Goal: Use online tool/utility: Utilize a website feature to perform a specific function

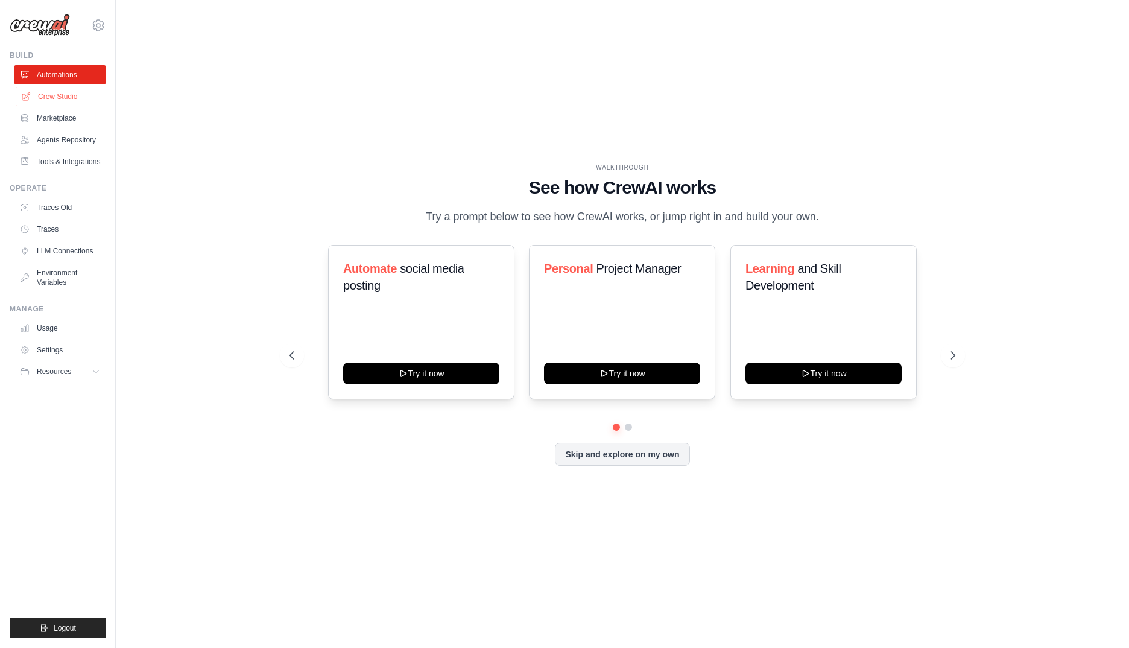
click at [66, 95] on link "Crew Studio" at bounding box center [61, 96] width 91 height 19
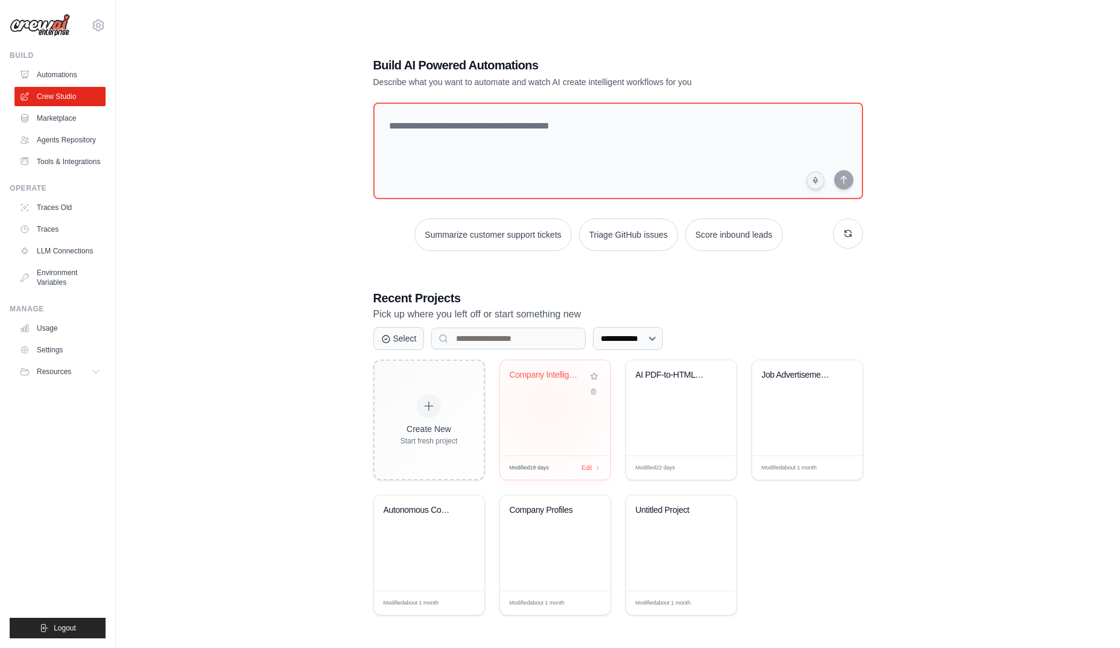
click at [547, 407] on div "Company Intelligence Research Syste..." at bounding box center [555, 407] width 110 height 95
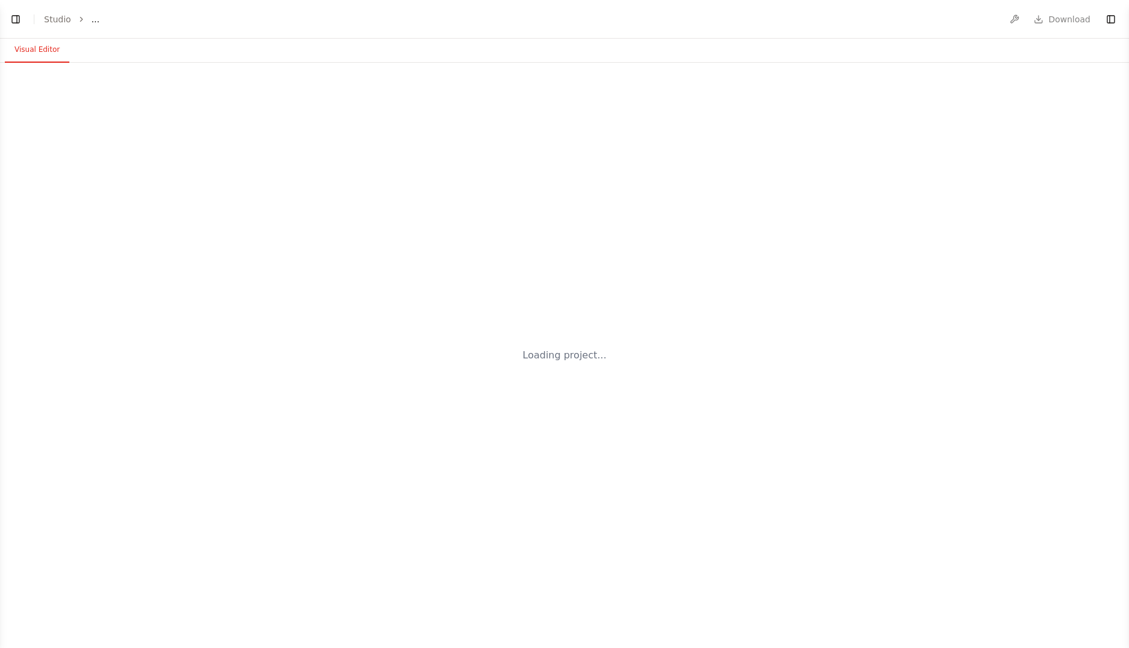
select select "****"
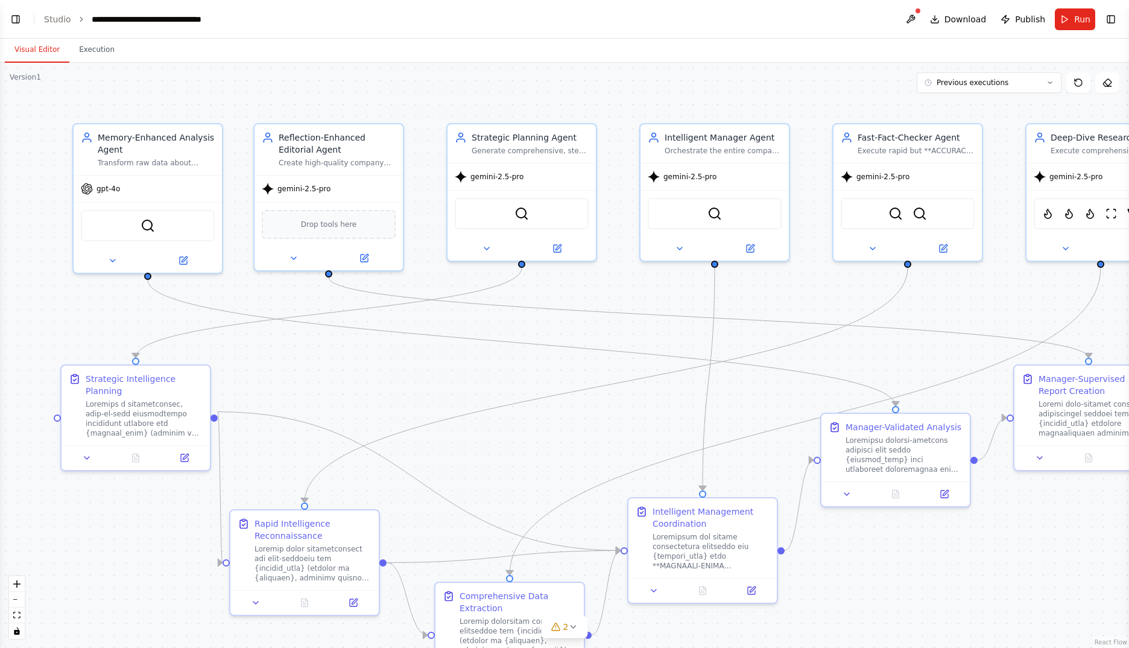
scroll to position [30906, 0]
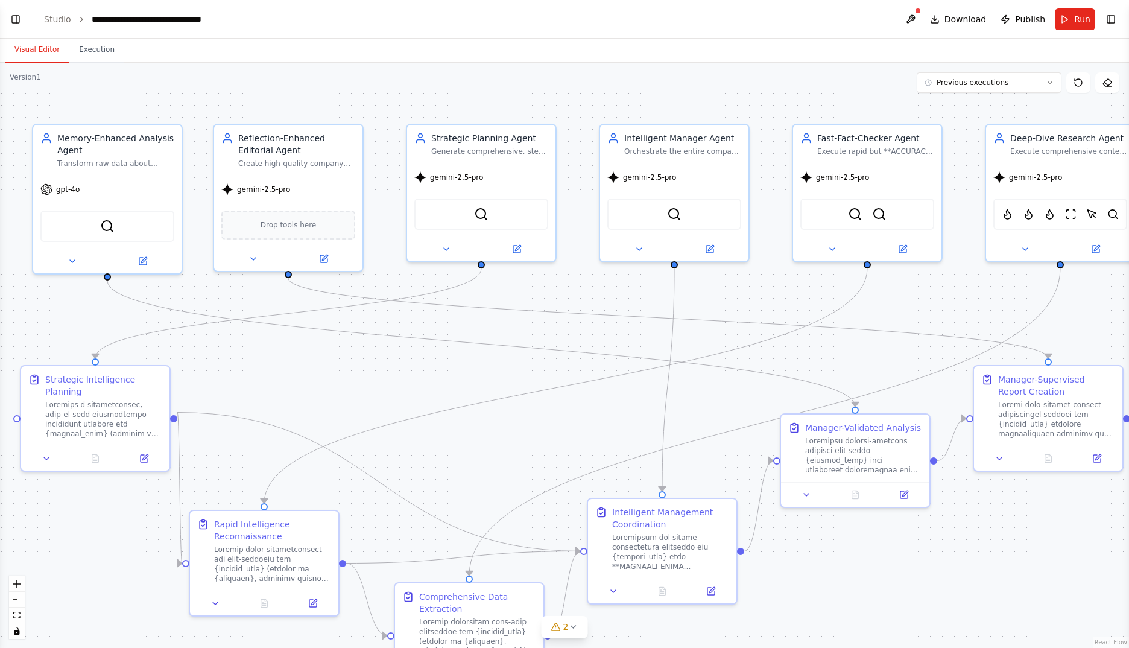
drag, startPoint x: 740, startPoint y: 409, endPoint x: 699, endPoint y: 410, distance: 40.4
click at [699, 410] on div ".deletable-edge-delete-btn { width: 20px; height: 20px; border: 0px solid #ffff…" at bounding box center [564, 355] width 1129 height 585
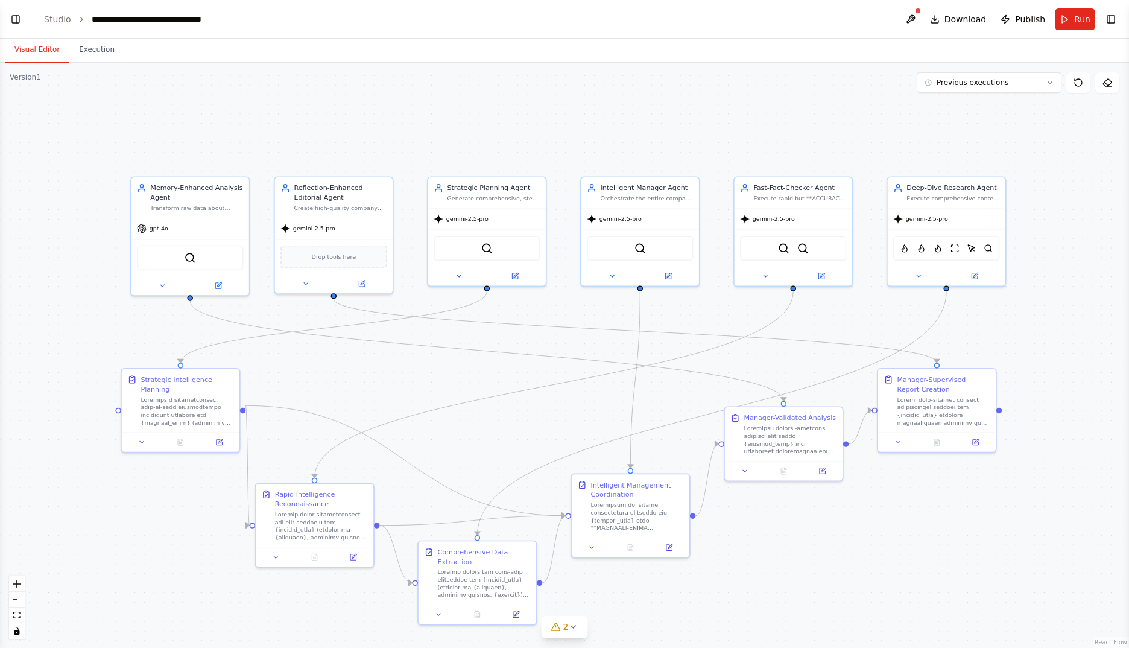
drag, startPoint x: 1111, startPoint y: 20, endPoint x: 1100, endPoint y: 38, distance: 21.1
click at [1111, 21] on button "Toggle Right Sidebar" at bounding box center [1111, 19] width 17 height 17
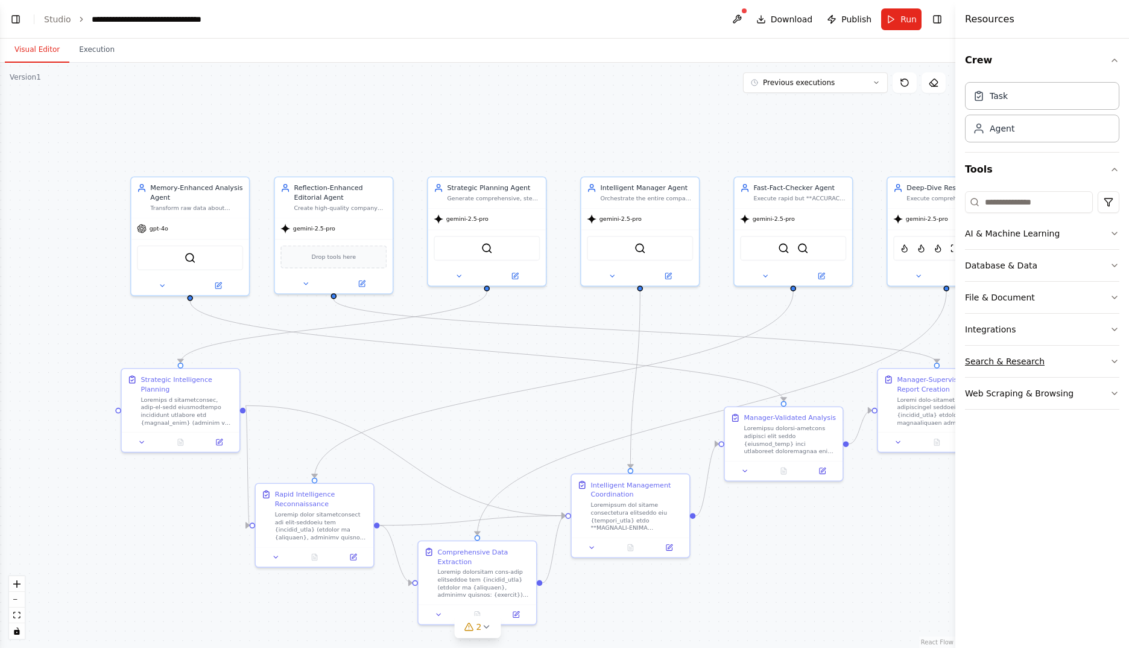
click at [1046, 357] on button "Search & Research" at bounding box center [1042, 361] width 154 height 31
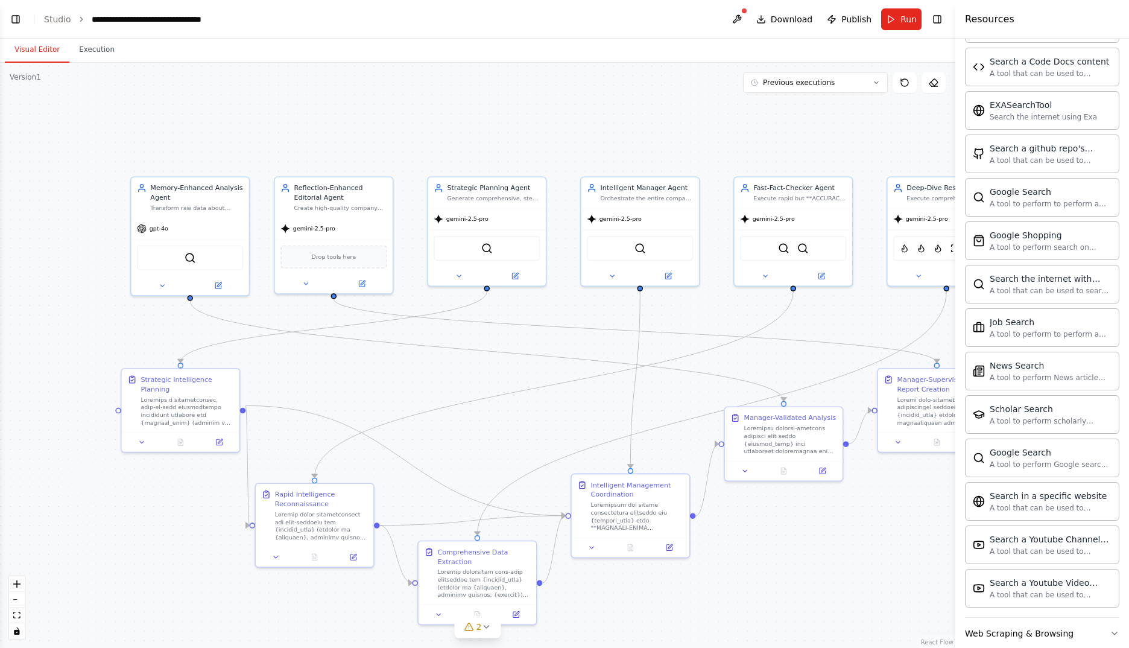
scroll to position [399, 0]
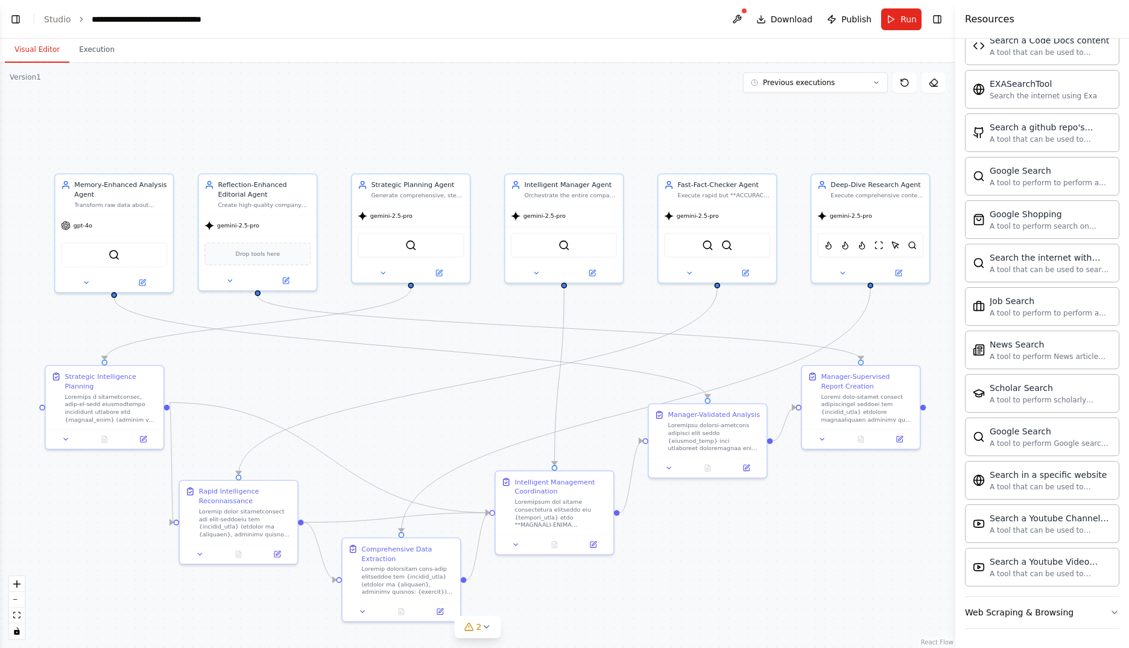
drag, startPoint x: 558, startPoint y: 129, endPoint x: 521, endPoint y: 119, distance: 38.0
click at [521, 119] on div ".deletable-edge-delete-btn { width: 20px; height: 20px; border: 0px solid #ffff…" at bounding box center [477, 355] width 955 height 585
drag, startPoint x: 945, startPoint y: 17, endPoint x: 936, endPoint y: 34, distance: 18.9
click at [943, 18] on button "Toggle Right Sidebar" at bounding box center [937, 19] width 17 height 17
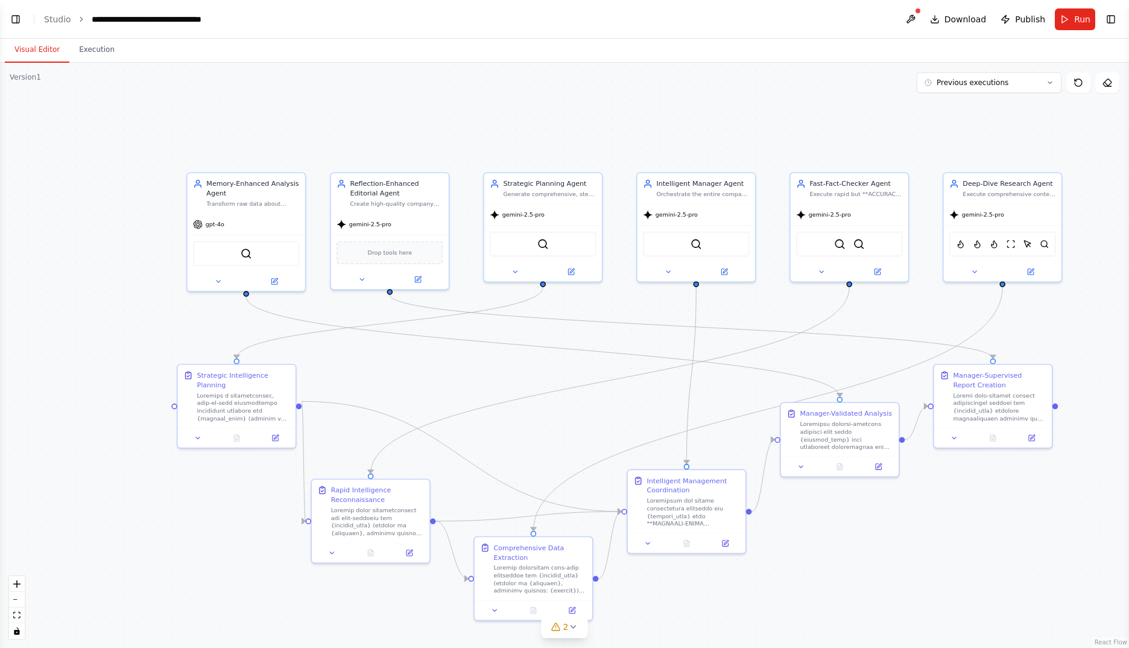
drag, startPoint x: 722, startPoint y: 141, endPoint x: 854, endPoint y: 139, distance: 131.5
click at [854, 139] on div ".deletable-edge-delete-btn { width: 20px; height: 20px; border: 0px solid #ffff…" at bounding box center [564, 355] width 1129 height 585
click at [1051, 87] on button "Previous executions" at bounding box center [989, 82] width 145 height 21
click at [784, 121] on div ".deletable-edge-delete-btn { width: 20px; height: 20px; border: 0px solid #ffff…" at bounding box center [564, 355] width 1129 height 585
click at [1101, 137] on div ".deletable-edge-delete-btn { width: 20px; height: 20px; border: 0px solid #ffff…" at bounding box center [564, 355] width 1129 height 585
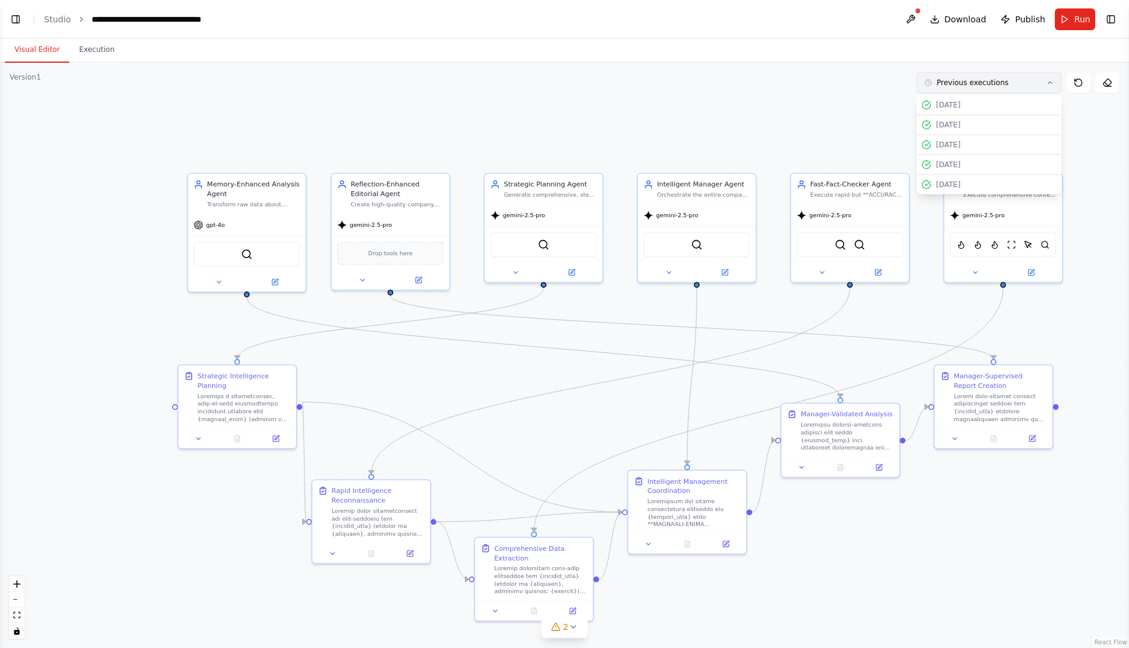
click at [937, 78] on span "Previous executions" at bounding box center [973, 83] width 72 height 10
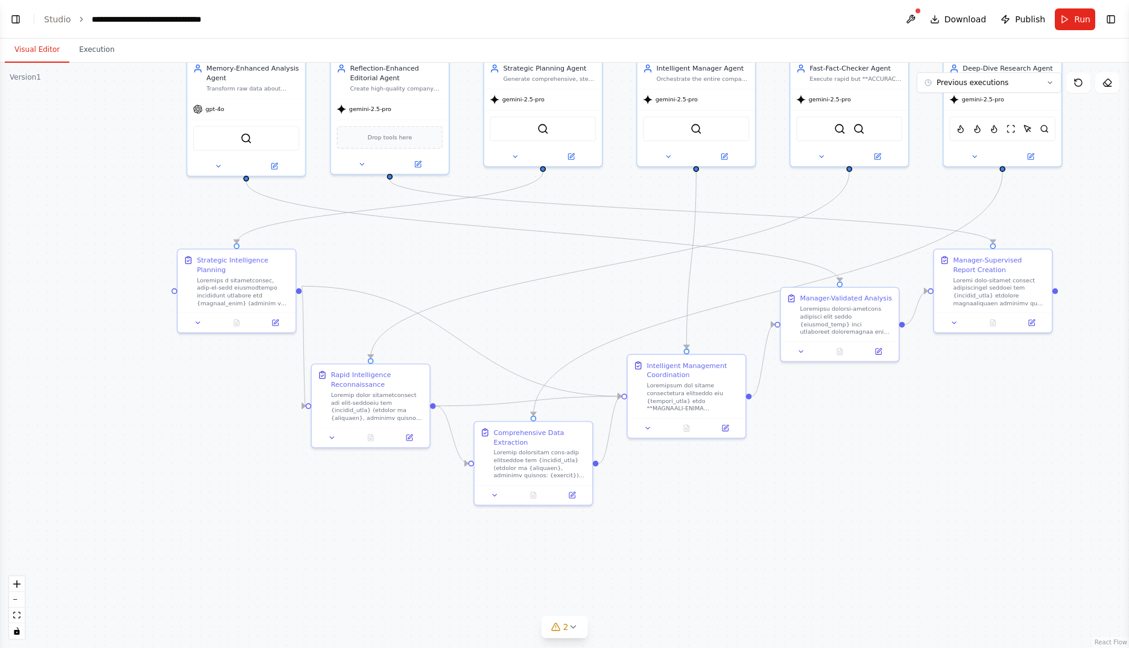
drag, startPoint x: 622, startPoint y: 482, endPoint x: 594, endPoint y: 592, distance: 113.2
click at [613, 449] on div ".deletable-edge-delete-btn { width: 20px; height: 20px; border: 0px solid #ffff…" at bounding box center [564, 355] width 1129 height 585
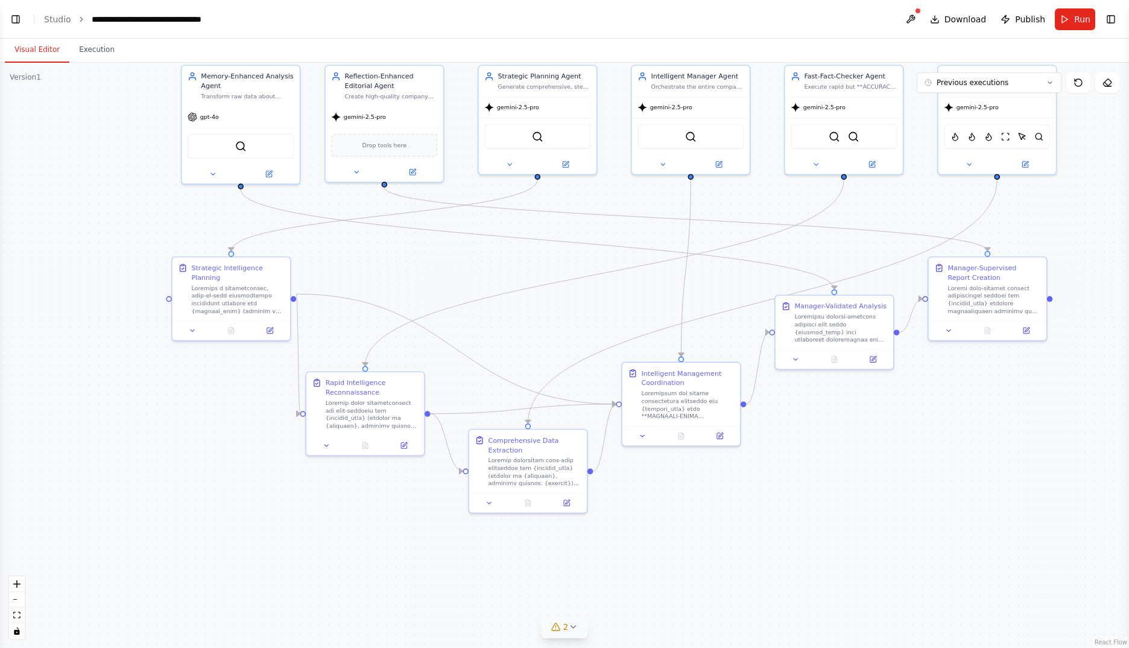
click at [572, 630] on icon at bounding box center [573, 627] width 10 height 10
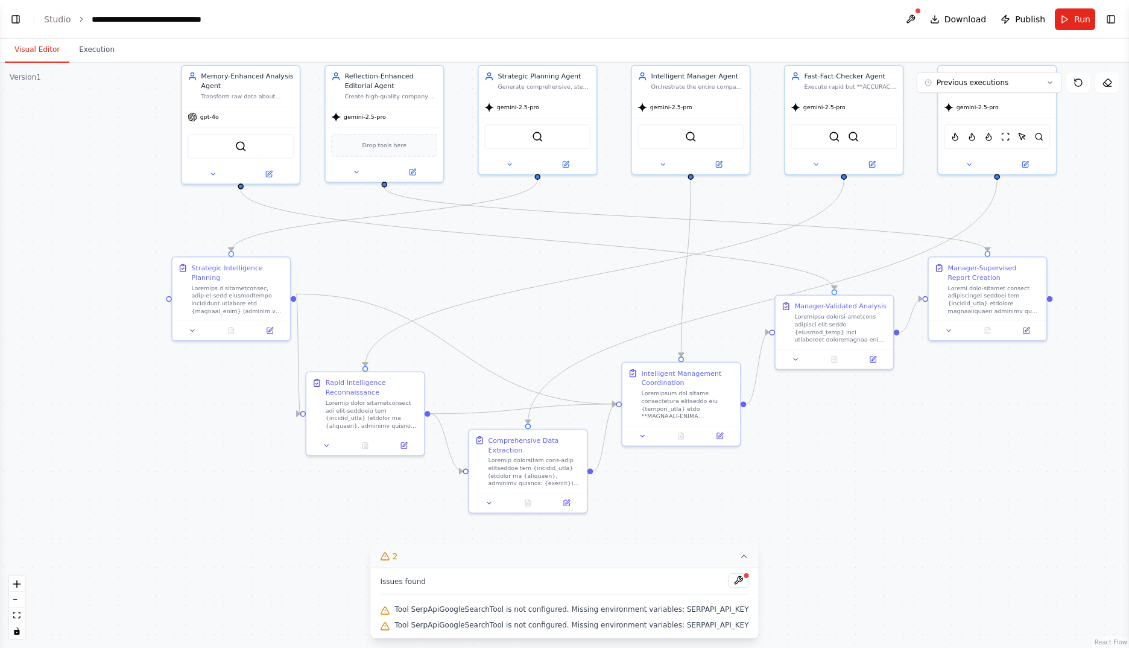
click at [740, 553] on icon at bounding box center [745, 556] width 10 height 10
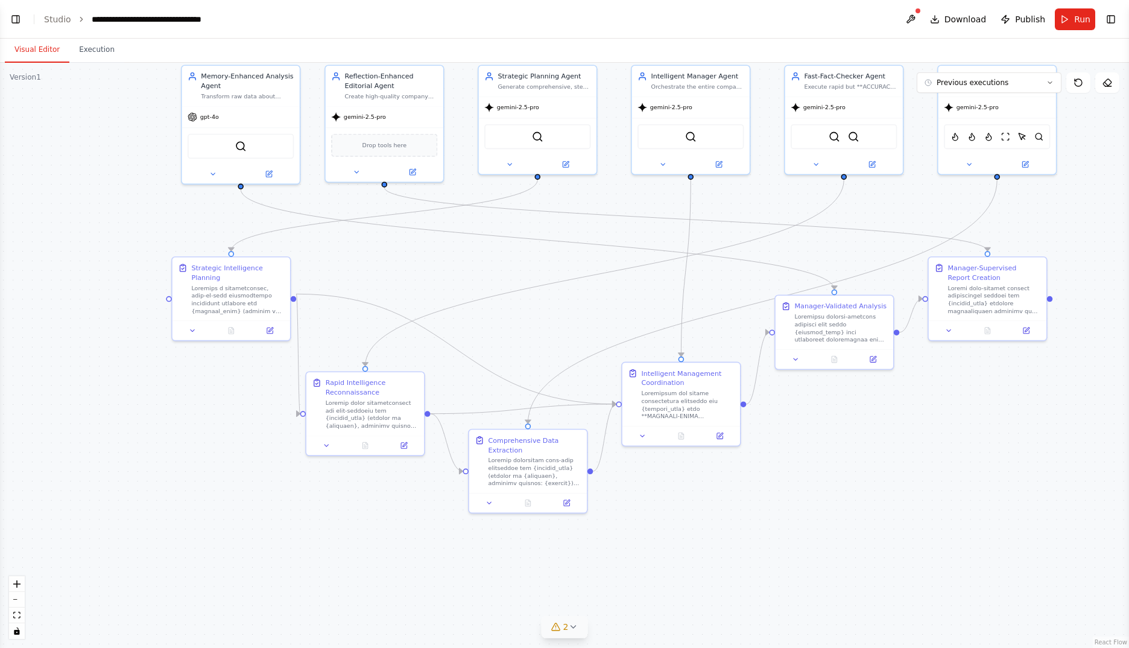
click at [790, 527] on div ".deletable-edge-delete-btn { width: 20px; height: 20px; border: 0px solid #ffff…" at bounding box center [564, 355] width 1129 height 585
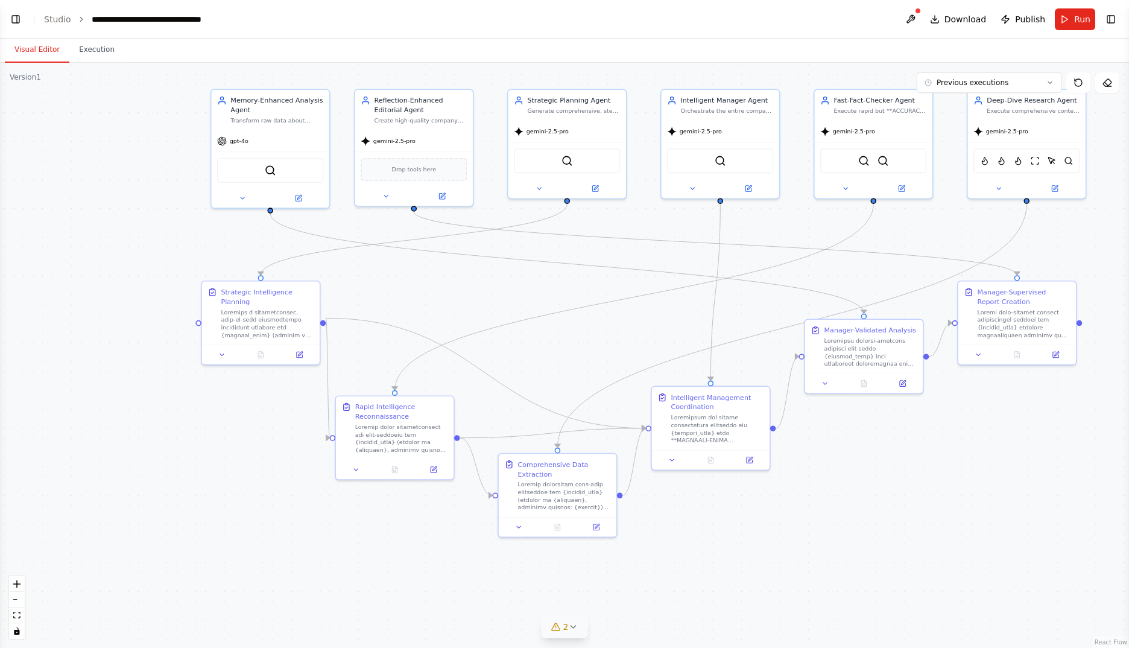
drag, startPoint x: 755, startPoint y: 522, endPoint x: 781, endPoint y: 543, distance: 33.5
click at [782, 543] on div ".deletable-edge-delete-btn { width: 20px; height: 20px; border: 0px solid #ffff…" at bounding box center [564, 355] width 1129 height 585
